Goal: Task Accomplishment & Management: Complete application form

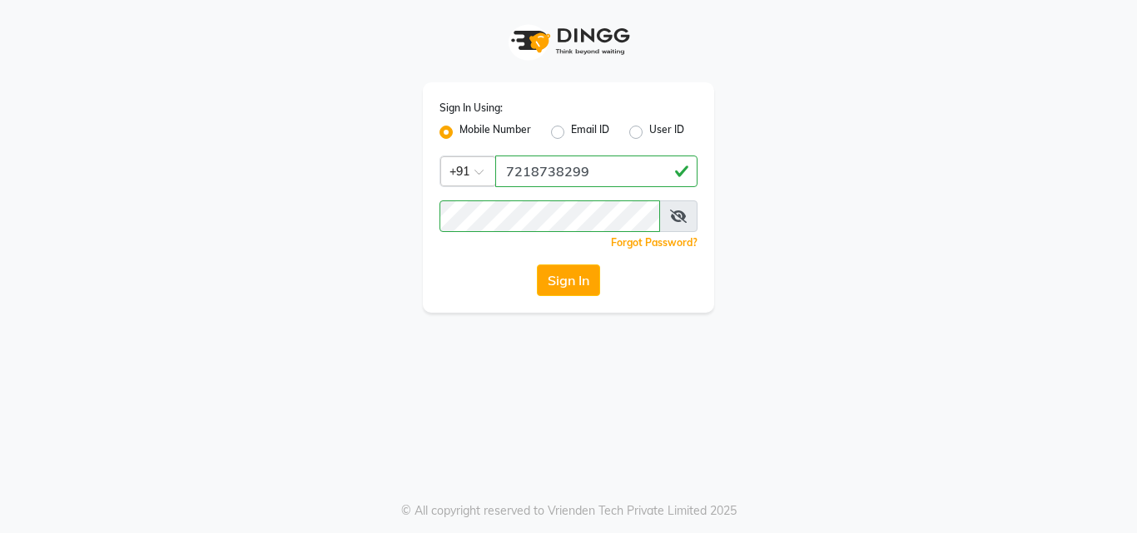
click at [439, 181] on div "Sign In Using: Mobile Number Email ID User ID Country Code × [PHONE_NUMBER] Rem…" at bounding box center [568, 197] width 291 height 231
click at [574, 288] on button "Sign In" at bounding box center [568, 281] width 63 height 32
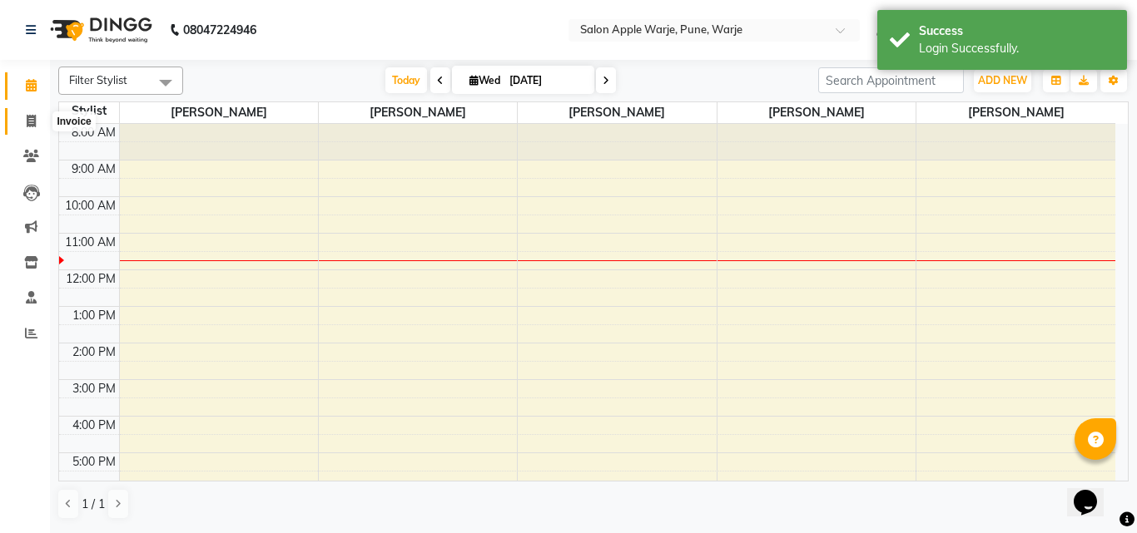
click at [36, 113] on span at bounding box center [31, 121] width 29 height 19
select select "service"
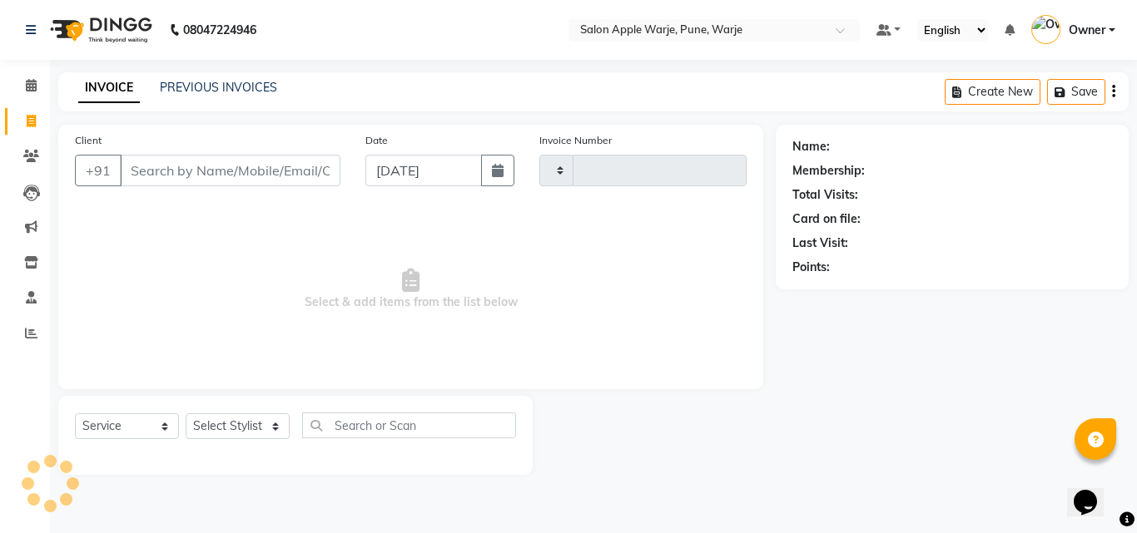
click at [169, 160] on input "Client" at bounding box center [230, 171] width 221 height 32
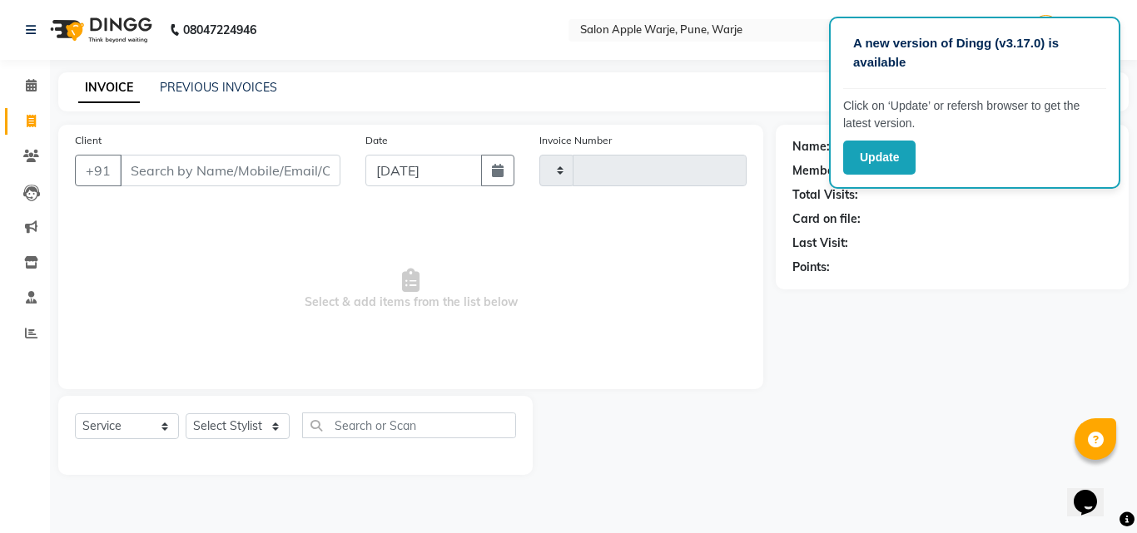
click at [172, 168] on input "Client" at bounding box center [230, 171] width 221 height 32
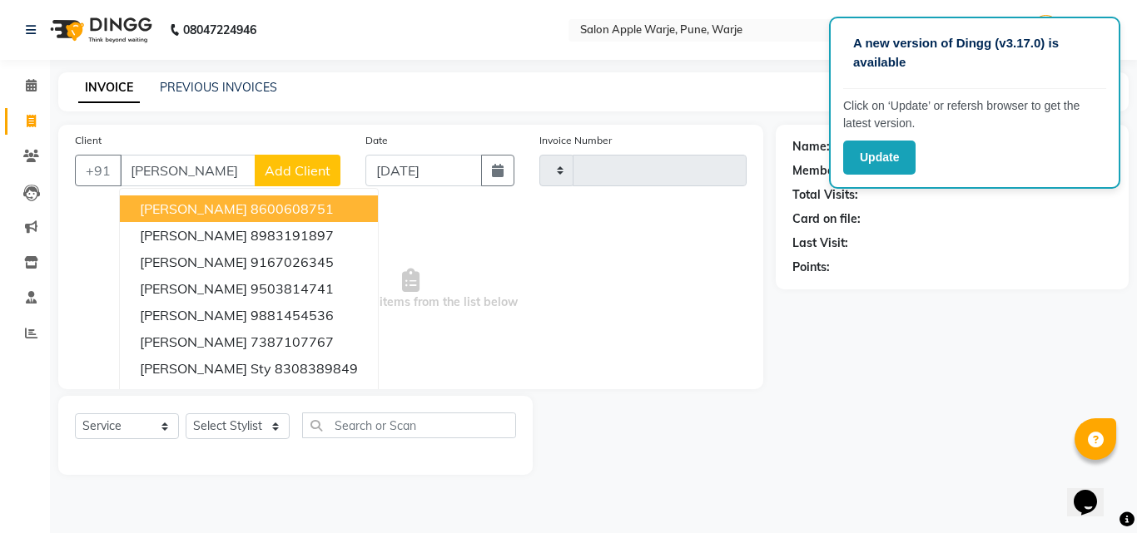
click at [204, 168] on input "[PERSON_NAME]" at bounding box center [188, 171] width 136 height 32
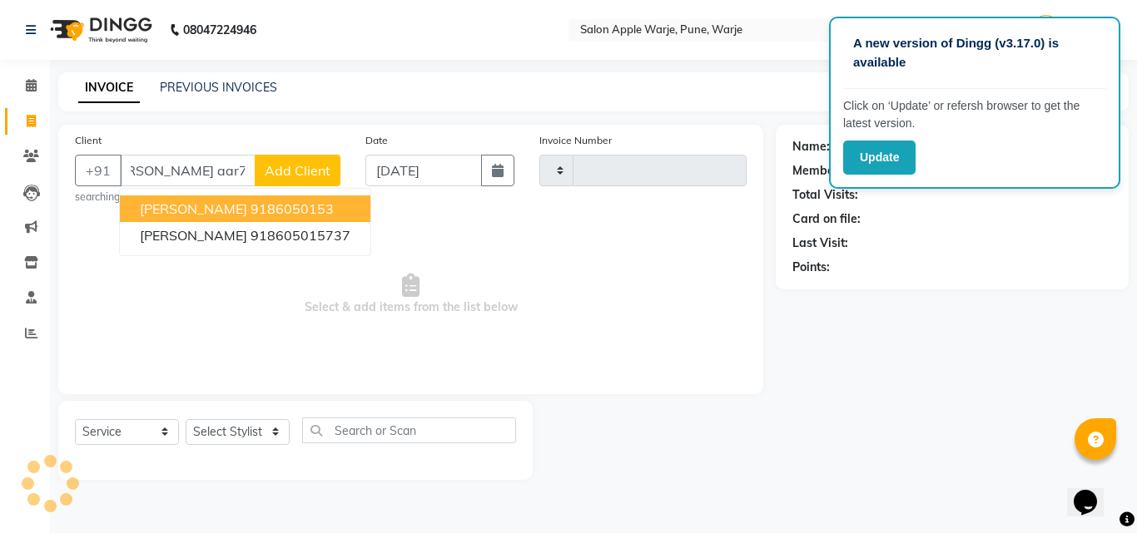
scroll to position [0, 32]
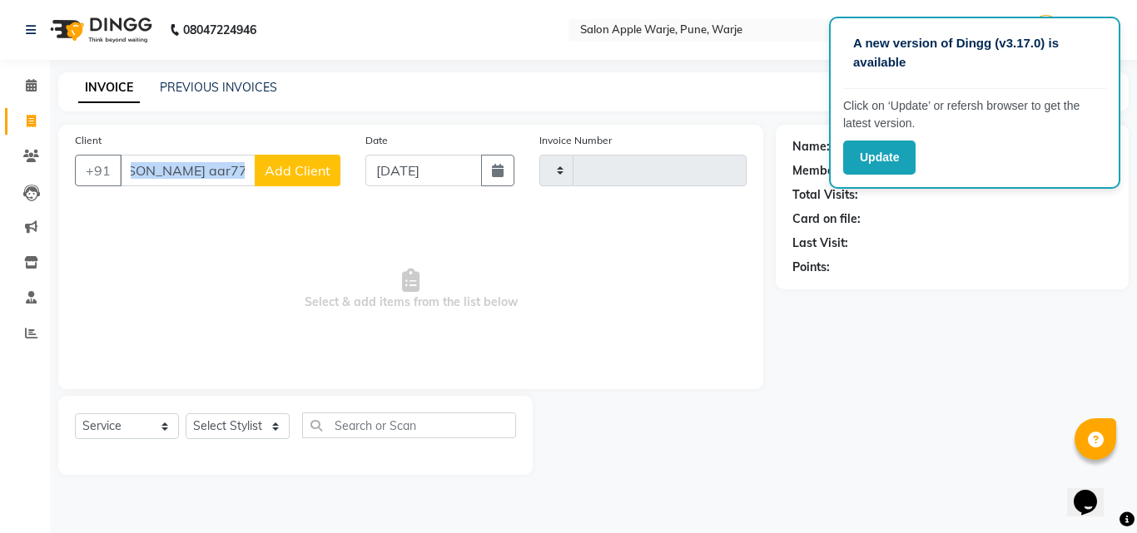
click at [200, 201] on div "Client +91 [PERSON_NAME] aar7777777777 Add Client Date [DATE] Invoice Number Se…" at bounding box center [410, 257] width 705 height 265
click at [223, 166] on input "[PERSON_NAME] aar7777777777" at bounding box center [188, 171] width 136 height 32
click at [246, 166] on input "777777777777" at bounding box center [188, 171] width 136 height 32
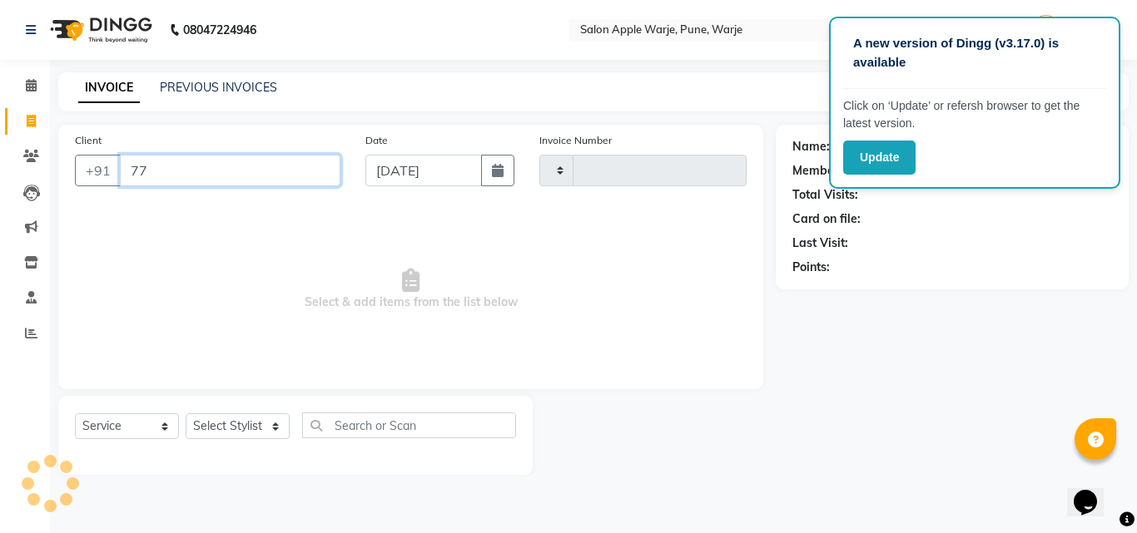
type input "7"
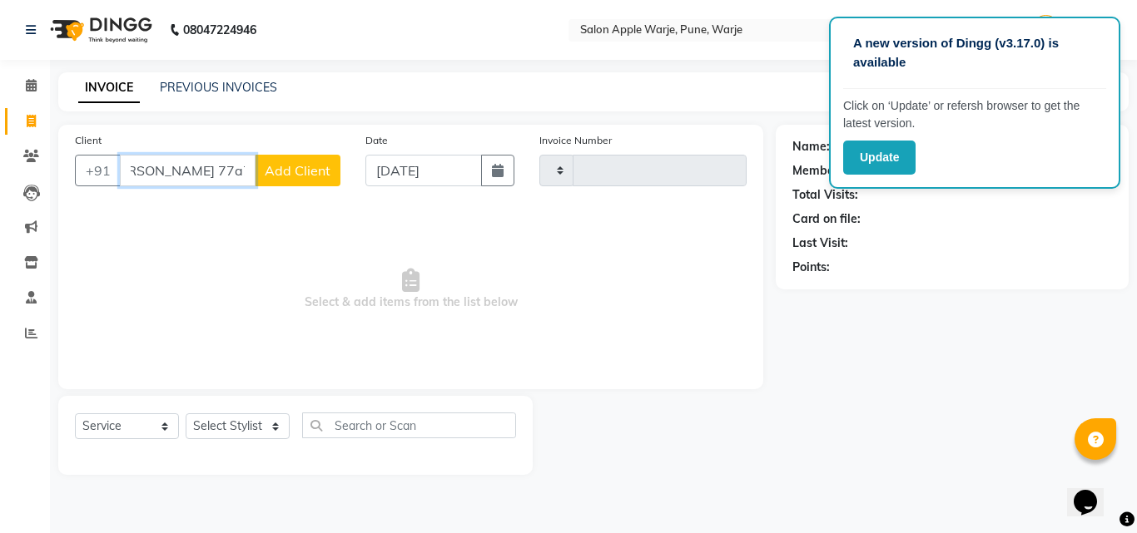
scroll to position [0, 31]
type input "[PERSON_NAME] 77a77a777r7ya"
drag, startPoint x: 259, startPoint y: 167, endPoint x: 250, endPoint y: 161, distance: 11.3
click at [250, 161] on div "+91 [PERSON_NAME] 77a77a777r7ya Add Client" at bounding box center [207, 171] width 265 height 32
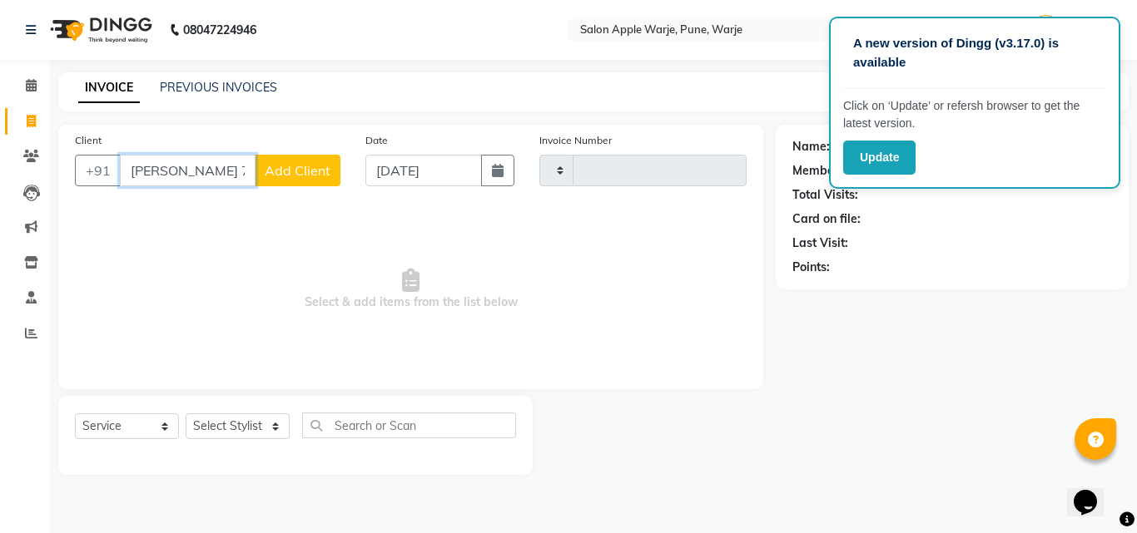
click at [242, 157] on input "[PERSON_NAME] 77a77a777r7ya" at bounding box center [188, 171] width 136 height 32
click at [242, 157] on input "[PERSON_NAME] 777" at bounding box center [188, 171] width 136 height 32
click at [251, 166] on input "[PERSON_NAME] 7777777777777" at bounding box center [188, 171] width 136 height 32
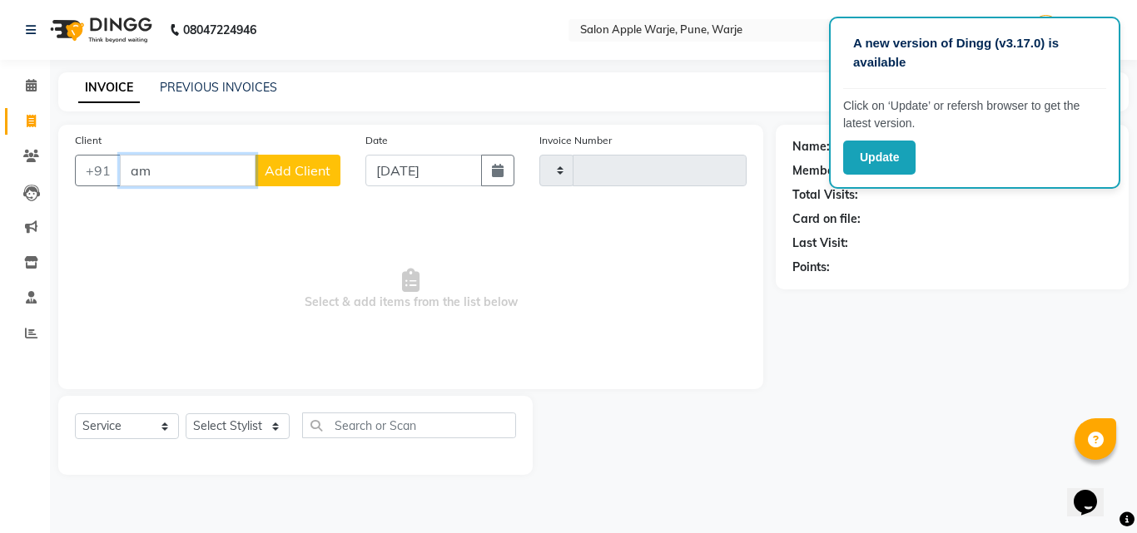
type input "a"
click at [252, 166] on input "7" at bounding box center [230, 171] width 221 height 32
type input "7777"
click at [295, 176] on span "Add Client" at bounding box center [298, 170] width 66 height 17
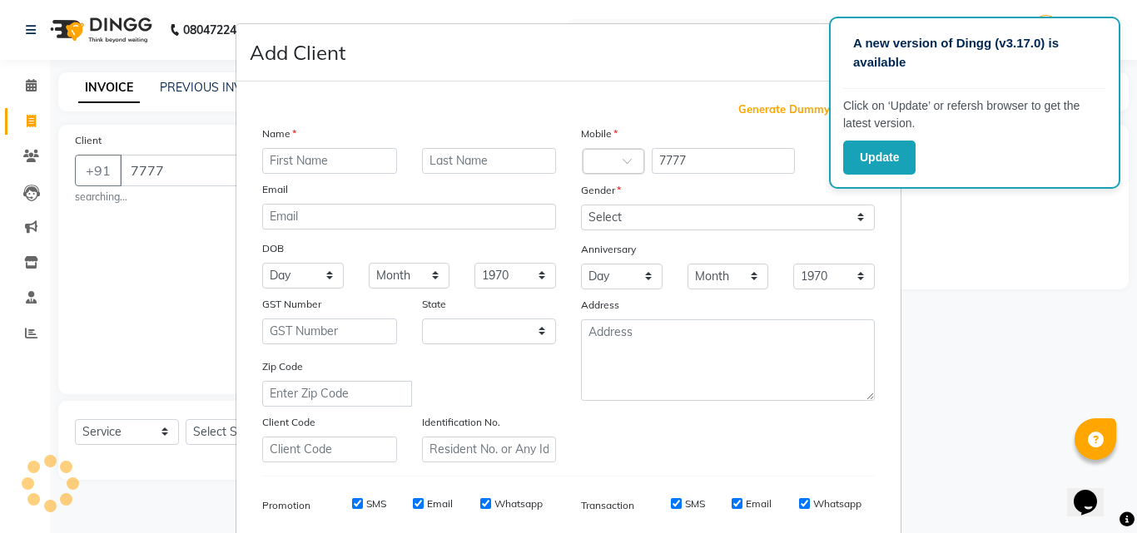
select select "22"
type input "7"
click at [136, 309] on ngb-modal-window "Add Client Generate Dummy Number Name 7 Email DOB Day 01 02 03 04 05 06 07 08 0…" at bounding box center [568, 266] width 1137 height 533
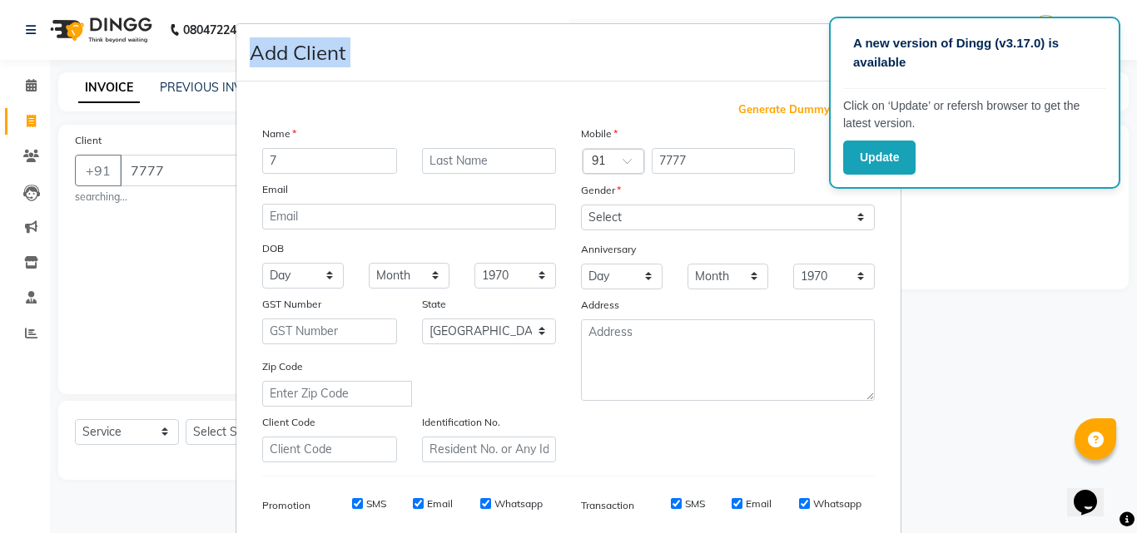
click at [136, 309] on ngb-modal-window "Add Client Generate Dummy Number Name 7 Email DOB Day 01 02 03 04 05 06 07 08 0…" at bounding box center [568, 266] width 1137 height 533
click at [135, 309] on ngb-modal-window "Add Client Generate Dummy Number Name 7 Email DOB Day 01 02 03 04 05 06 07 08 0…" at bounding box center [568, 266] width 1137 height 533
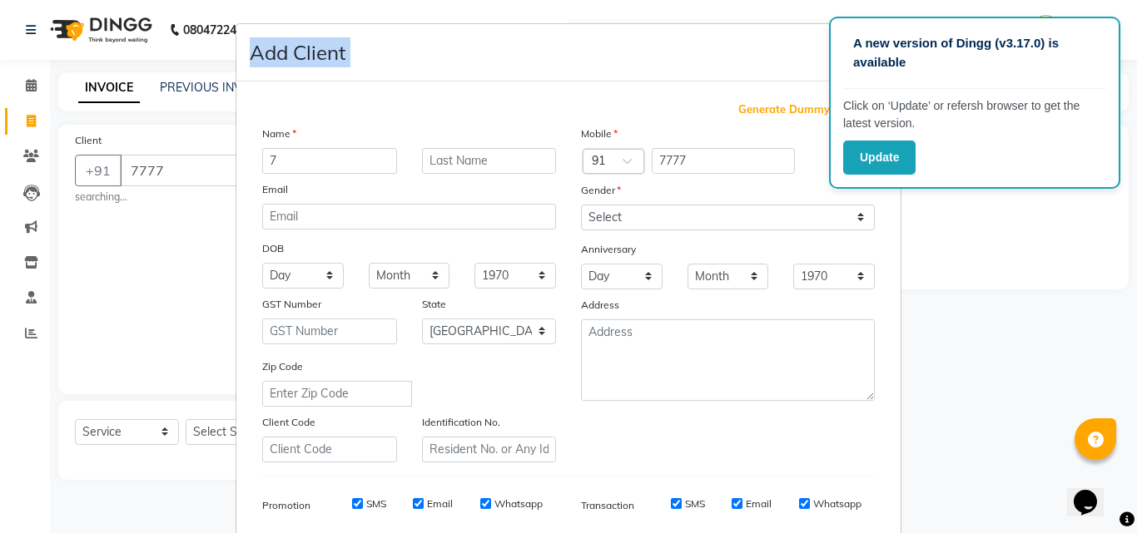
click at [135, 309] on ngb-modal-window "Add Client Generate Dummy Number Name 7 Email DOB Day 01 02 03 04 05 06 07 08 0…" at bounding box center [568, 266] width 1137 height 533
click at [30, 161] on ngb-modal-window "Add Client Generate Dummy Number Name 7 Email DOB Day 01 02 03 04 05 06 07 08 0…" at bounding box center [568, 266] width 1137 height 533
click at [32, 83] on ngb-modal-window "Add Client Generate Dummy Number Name 7 Email DOB Day 01 02 03 04 05 06 07 08 0…" at bounding box center [568, 266] width 1137 height 533
click at [25, 122] on ngb-modal-window "Add Client Generate Dummy Number Name 7 Email DOB Day 01 02 03 04 05 06 07 08 0…" at bounding box center [568, 266] width 1137 height 533
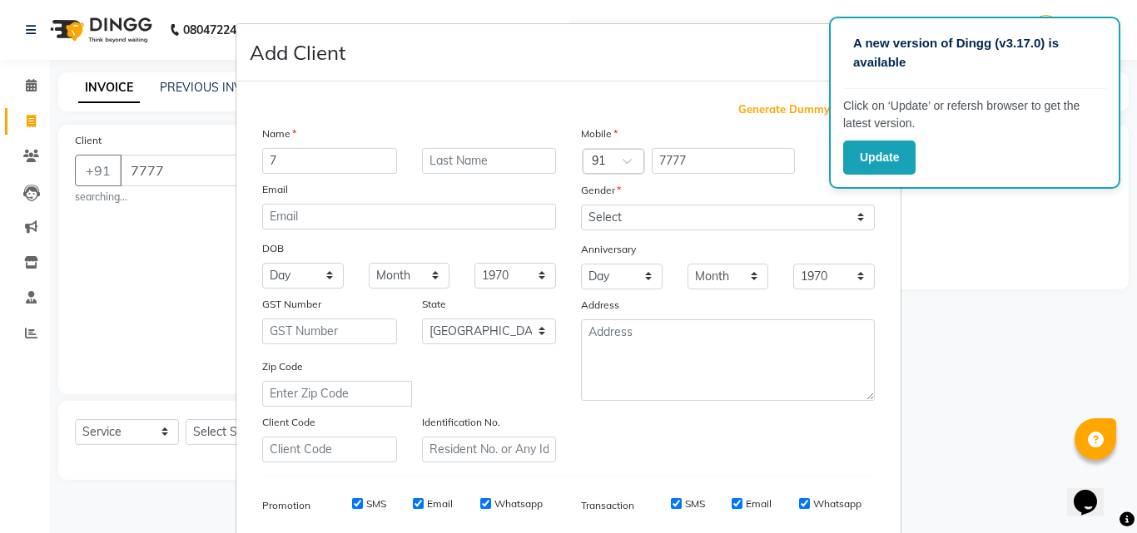
drag, startPoint x: 22, startPoint y: 142, endPoint x: 22, endPoint y: 166, distance: 23.3
click at [22, 166] on ngb-modal-window "Add Client Generate Dummy Number Name 7 Email DOB Day 01 02 03 04 05 06 07 08 0…" at bounding box center [568, 266] width 1137 height 533
click at [49, 164] on ngb-modal-window "Add Client Generate Dummy Number Name 7 Email DOB Day 01 02 03 04 05 06 07 08 0…" at bounding box center [568, 266] width 1137 height 533
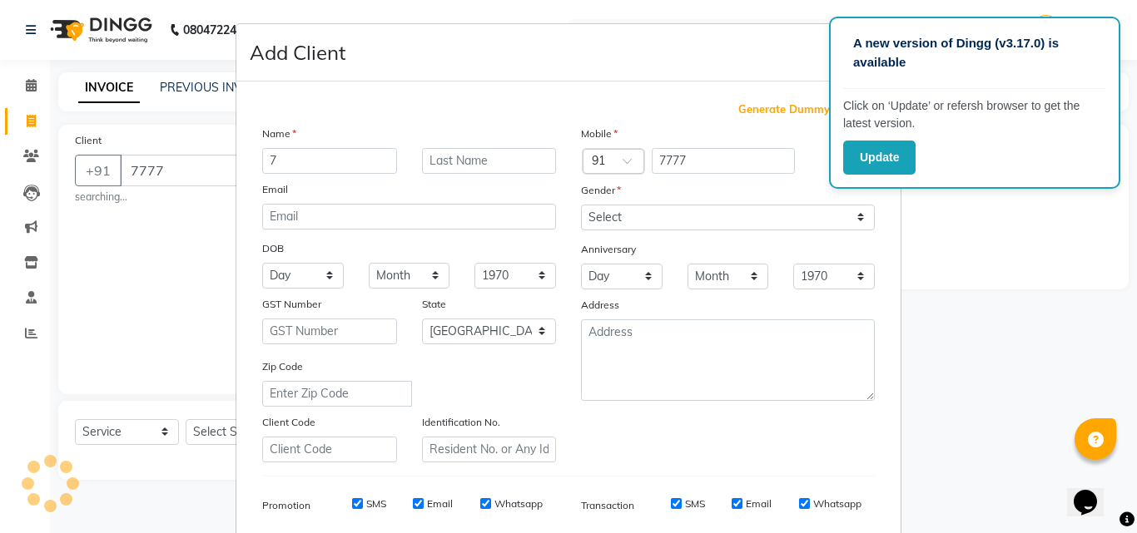
click at [37, 195] on ngb-modal-window "Add Client Generate Dummy Number Name 7 Email DOB Day 01 02 03 04 05 06 07 08 0…" at bounding box center [568, 266] width 1137 height 533
click at [710, 151] on input "77777777" at bounding box center [724, 161] width 144 height 26
type input "7777777777777777777777777777777777777777777777777777777777777777777777777777777…"
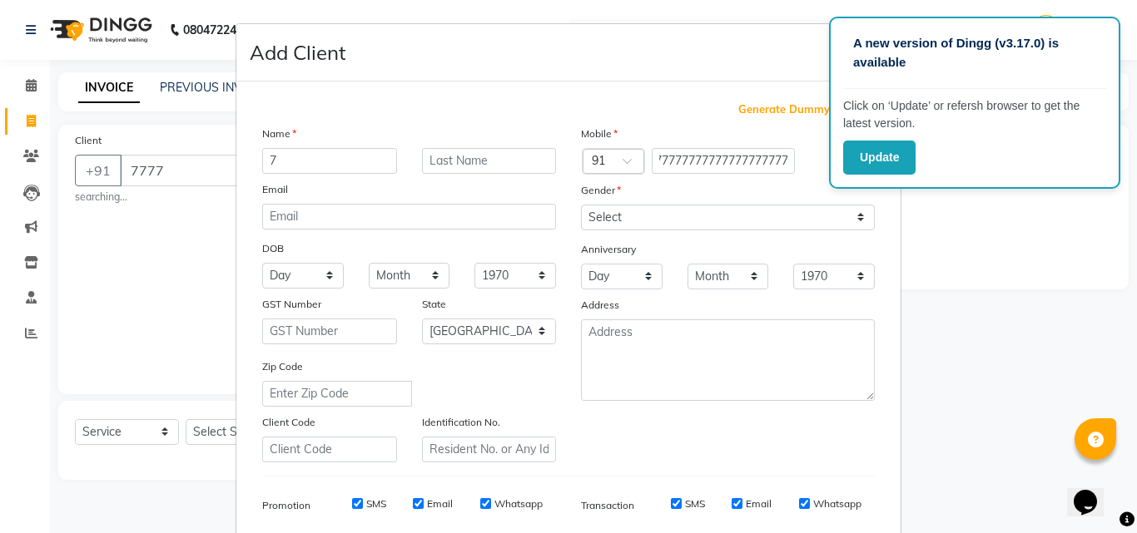
scroll to position [0, 0]
click at [876, 376] on div at bounding box center [727, 361] width 319 height 82
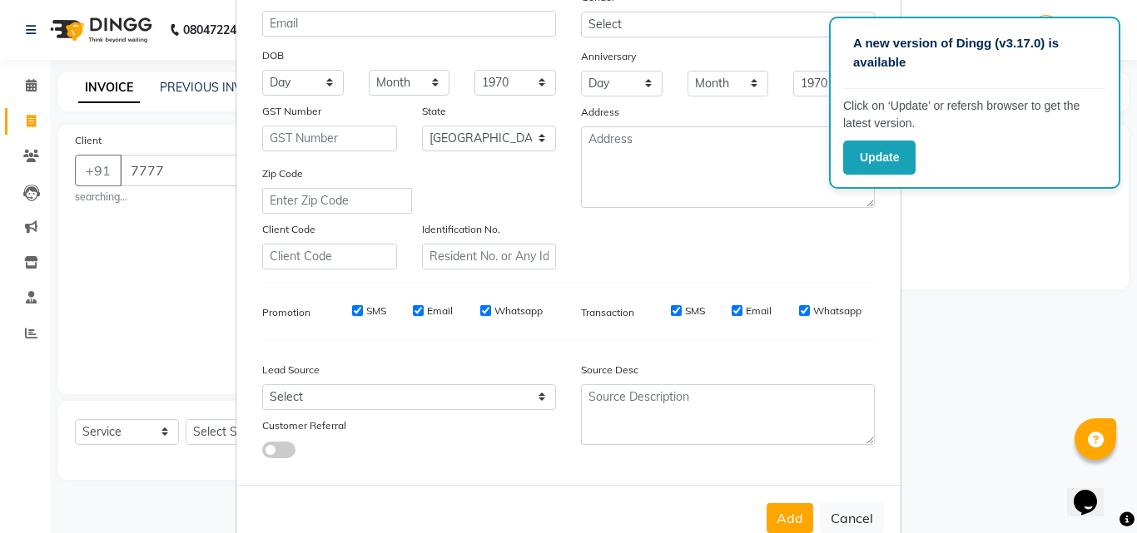
scroll to position [235, 0]
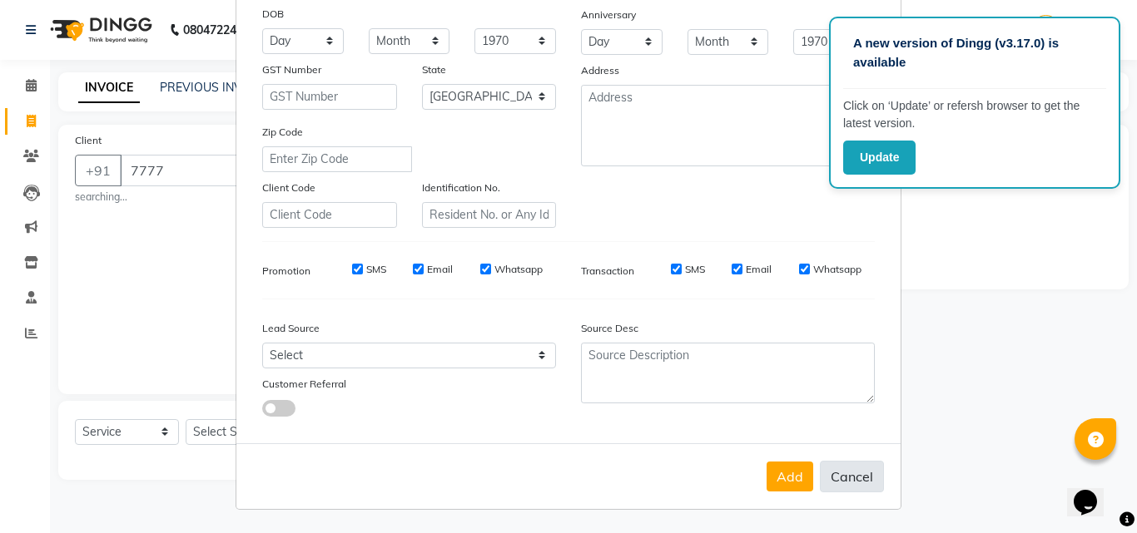
click at [871, 487] on button "Cancel" at bounding box center [852, 477] width 64 height 32
select select
select select "null"
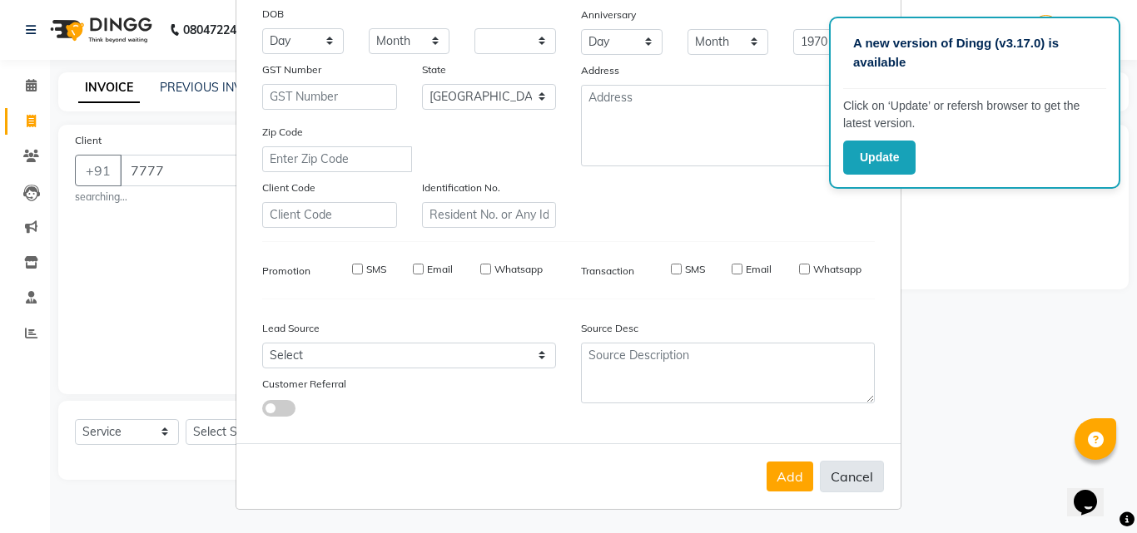
select select
checkbox input "false"
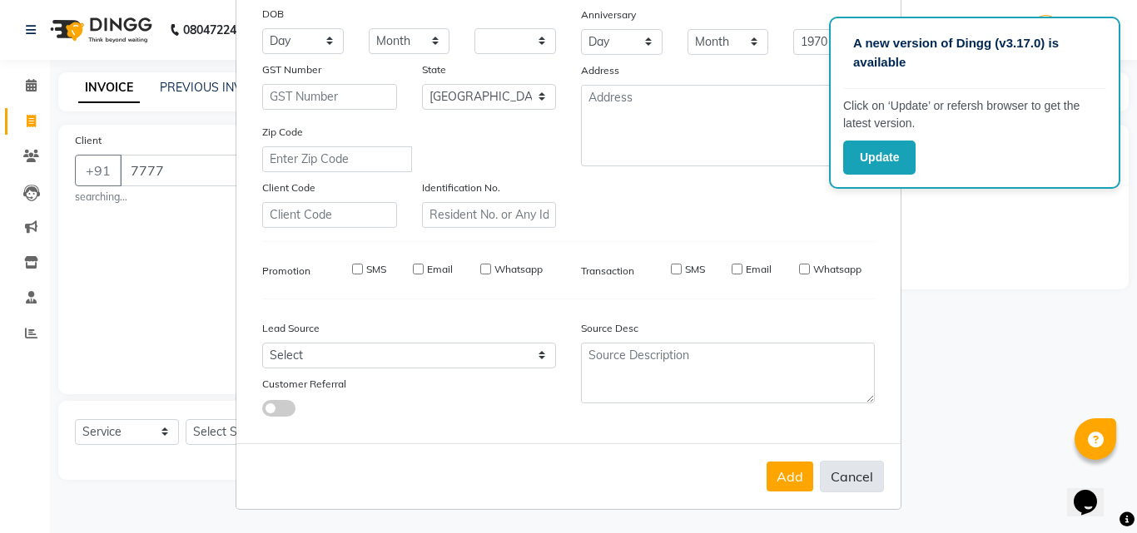
checkbox input "false"
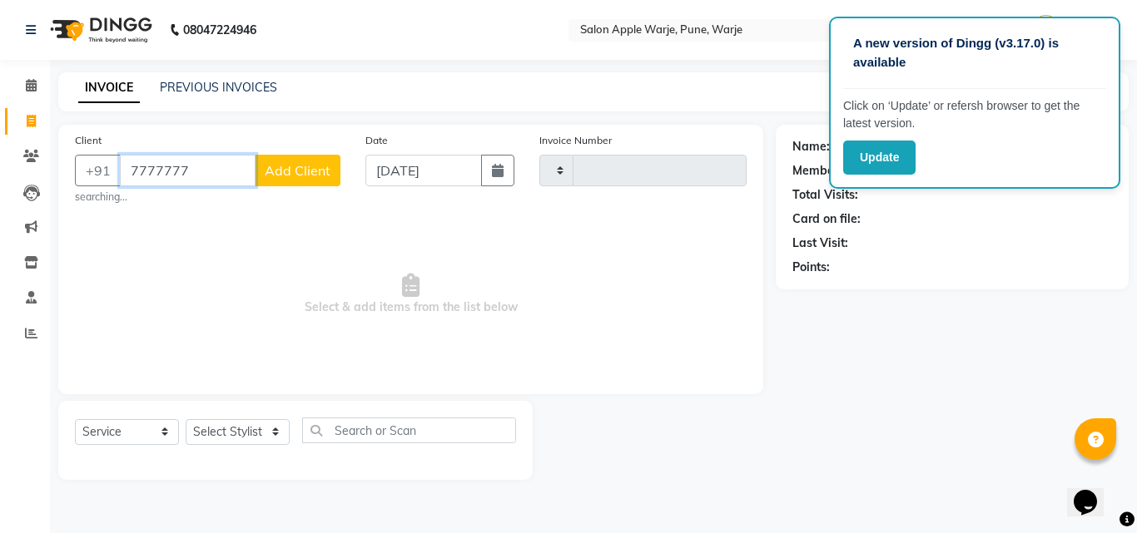
click at [210, 180] on input "7777777" at bounding box center [188, 171] width 136 height 32
type input "7"
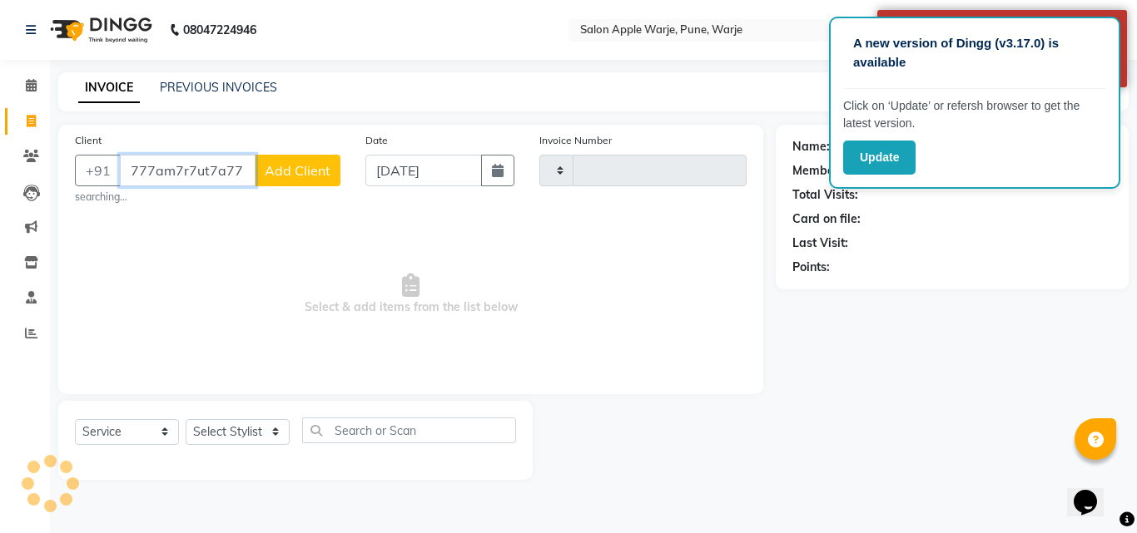
scroll to position [0, 0]
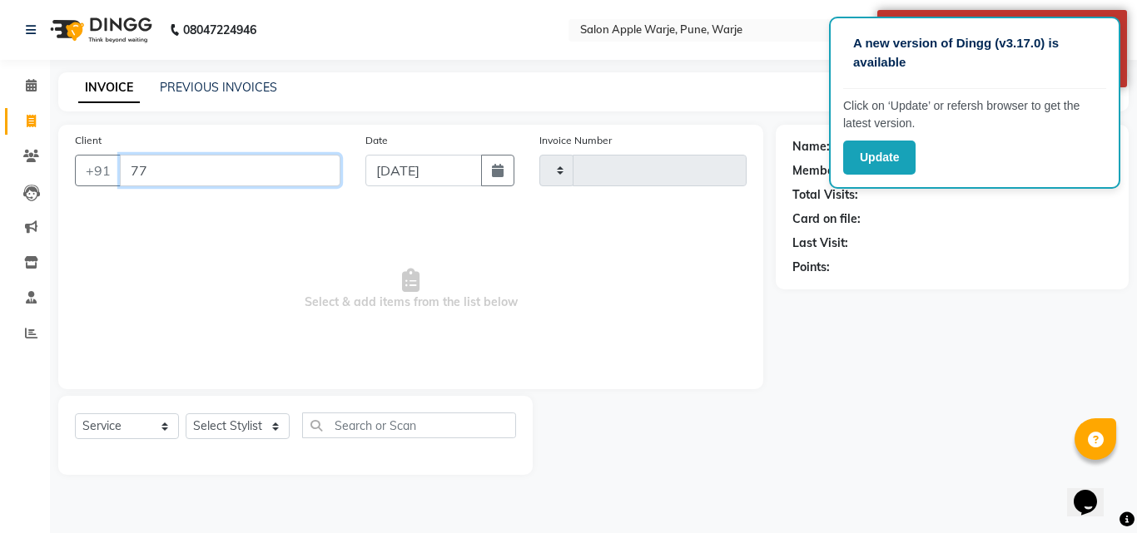
type input "7"
